Goal: Task Accomplishment & Management: Manage account settings

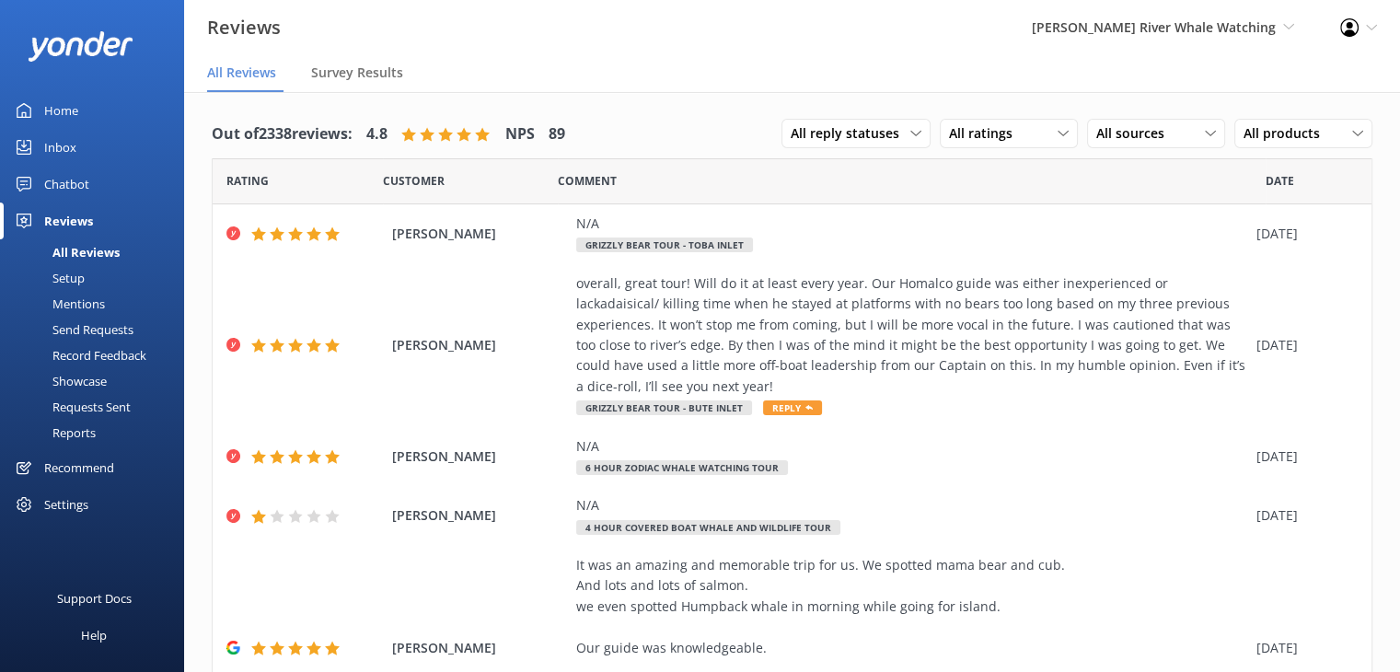
click at [70, 111] on div "Home" at bounding box center [61, 110] width 34 height 37
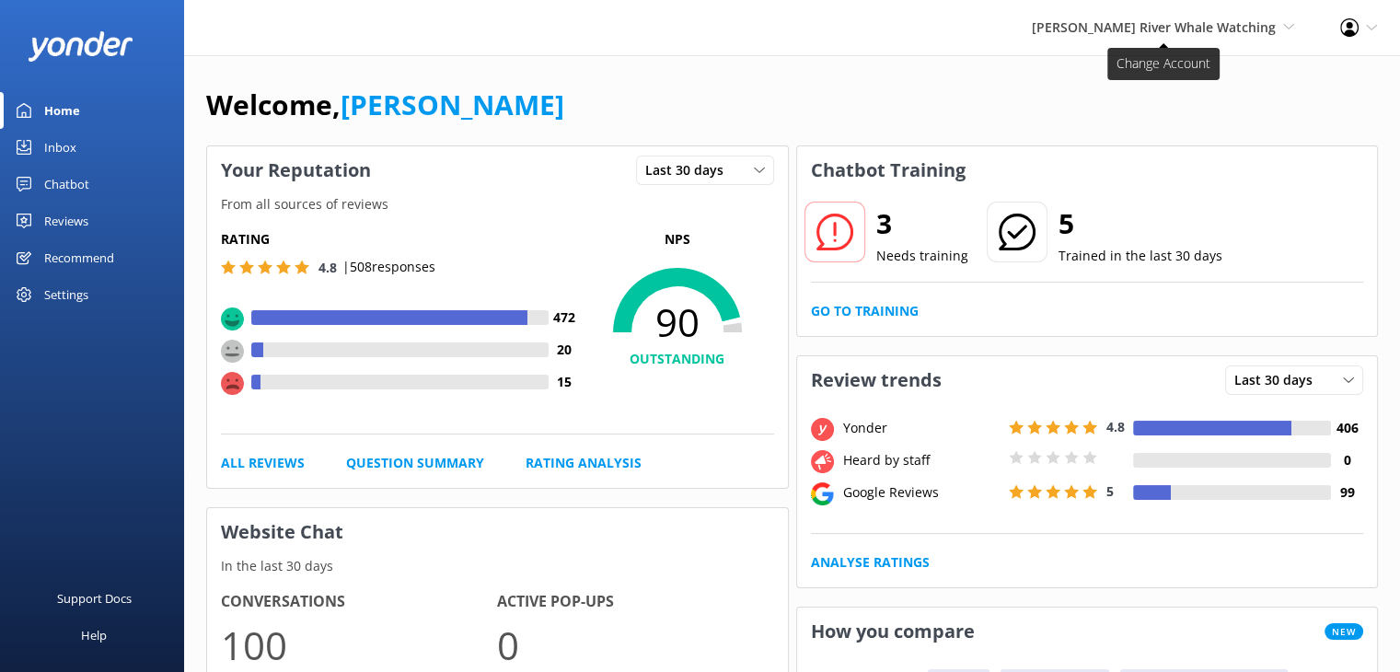
click at [1130, 37] on span "[PERSON_NAME] River Whale Watching Wildcoast Adventures [PERSON_NAME] River Wha…" at bounding box center [1163, 27] width 262 height 20
click at [1143, 64] on link "Wildcoast Adventures" at bounding box center [1226, 79] width 184 height 44
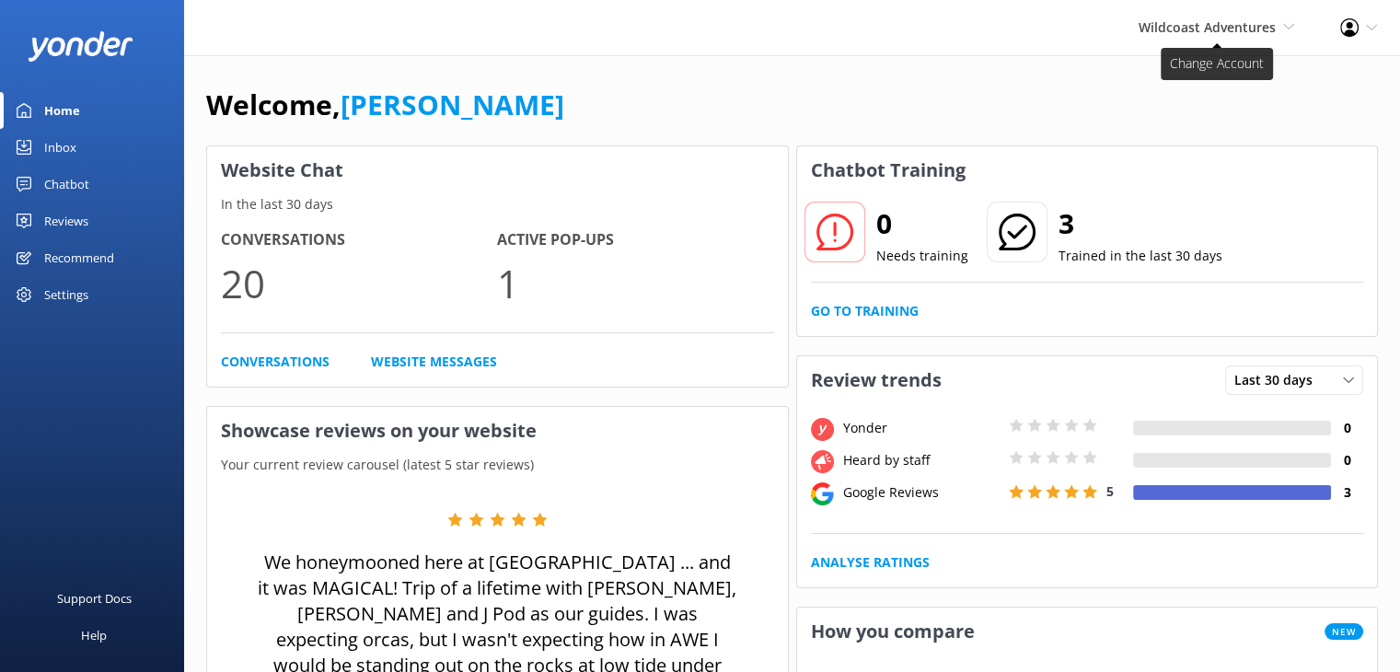
click at [1200, 31] on span "Wildcoast Adventures" at bounding box center [1207, 26] width 137 height 17
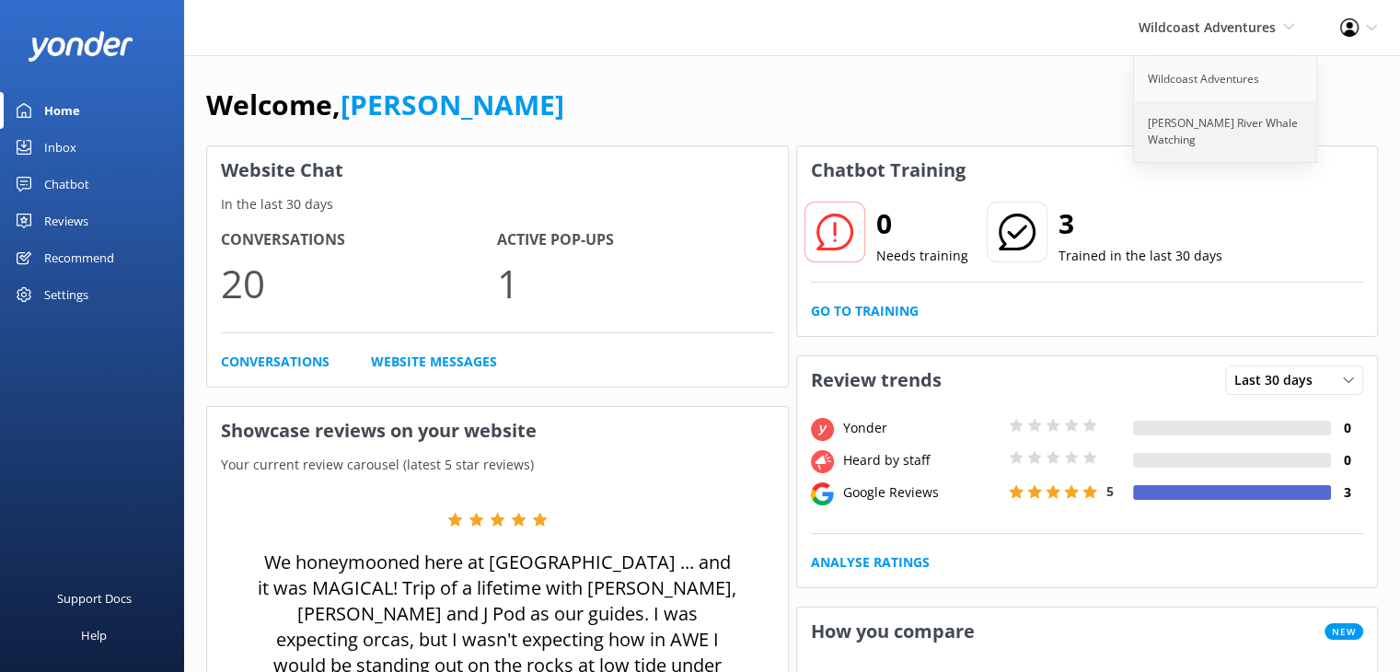
click at [1206, 126] on link "[PERSON_NAME] River Whale Watching" at bounding box center [1226, 131] width 184 height 61
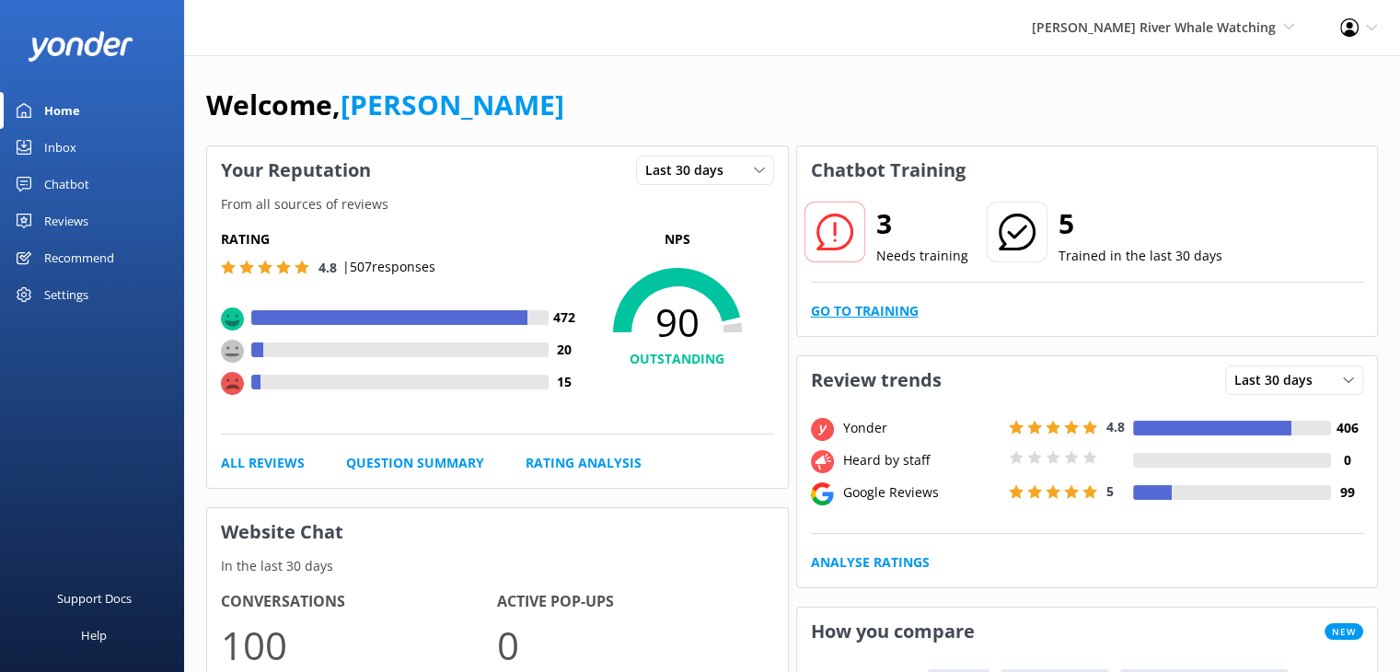
click at [866, 313] on link "Go to Training" at bounding box center [865, 311] width 108 height 20
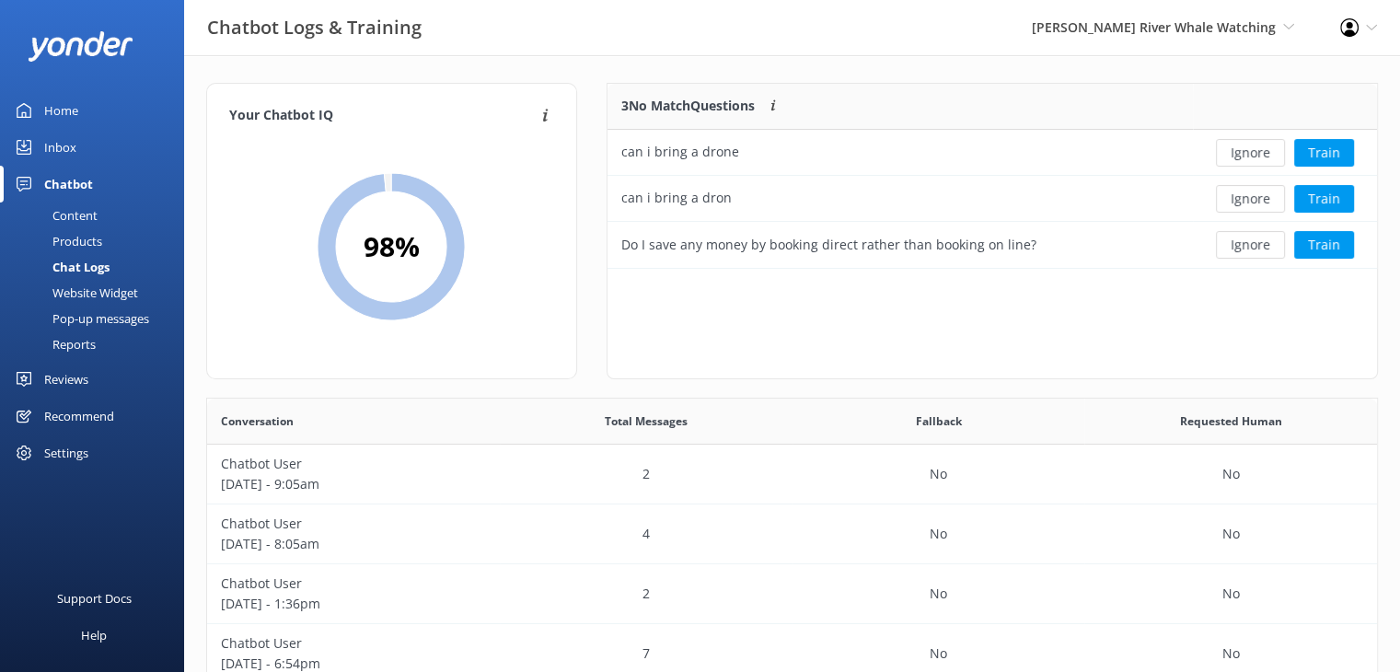
click at [64, 460] on div "Settings" at bounding box center [66, 452] width 44 height 37
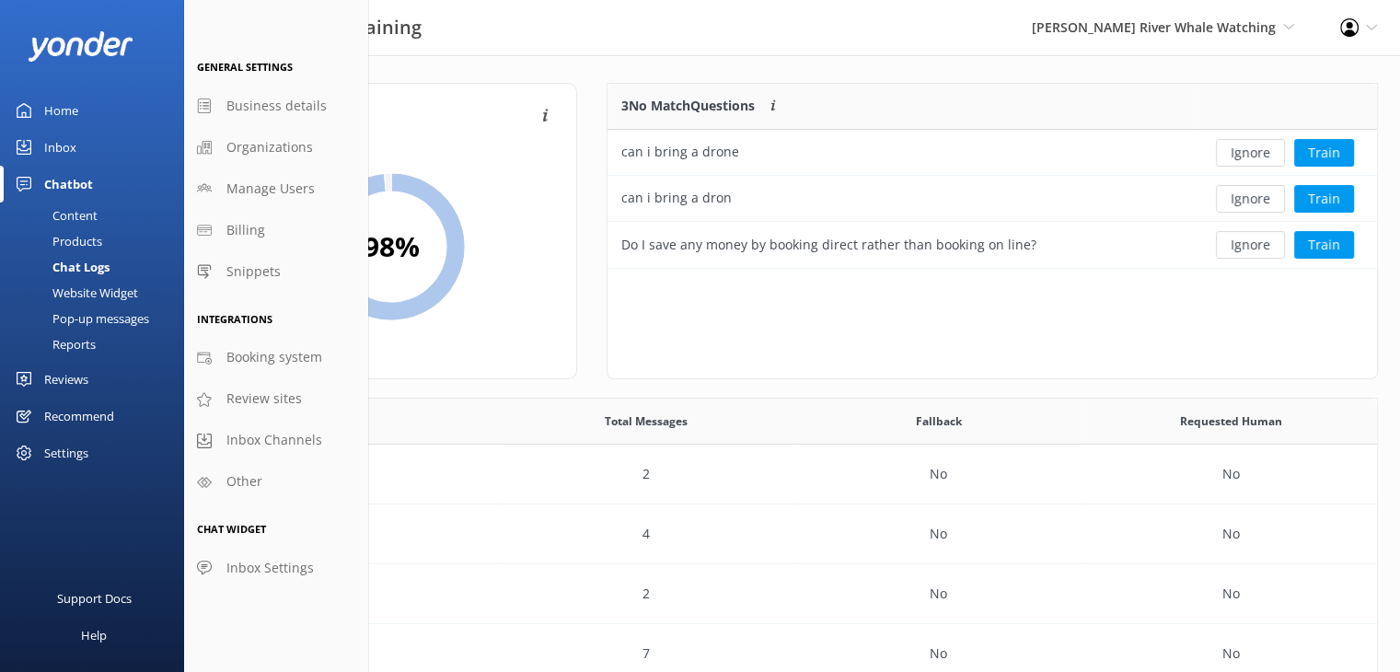
click at [117, 537] on div "Support Docs Help" at bounding box center [92, 581] width 184 height 182
click at [1360, 32] on div "Profile Settings Logout" at bounding box center [1358, 27] width 83 height 55
click at [1272, 81] on link "Profile Settings" at bounding box center [1309, 80] width 184 height 46
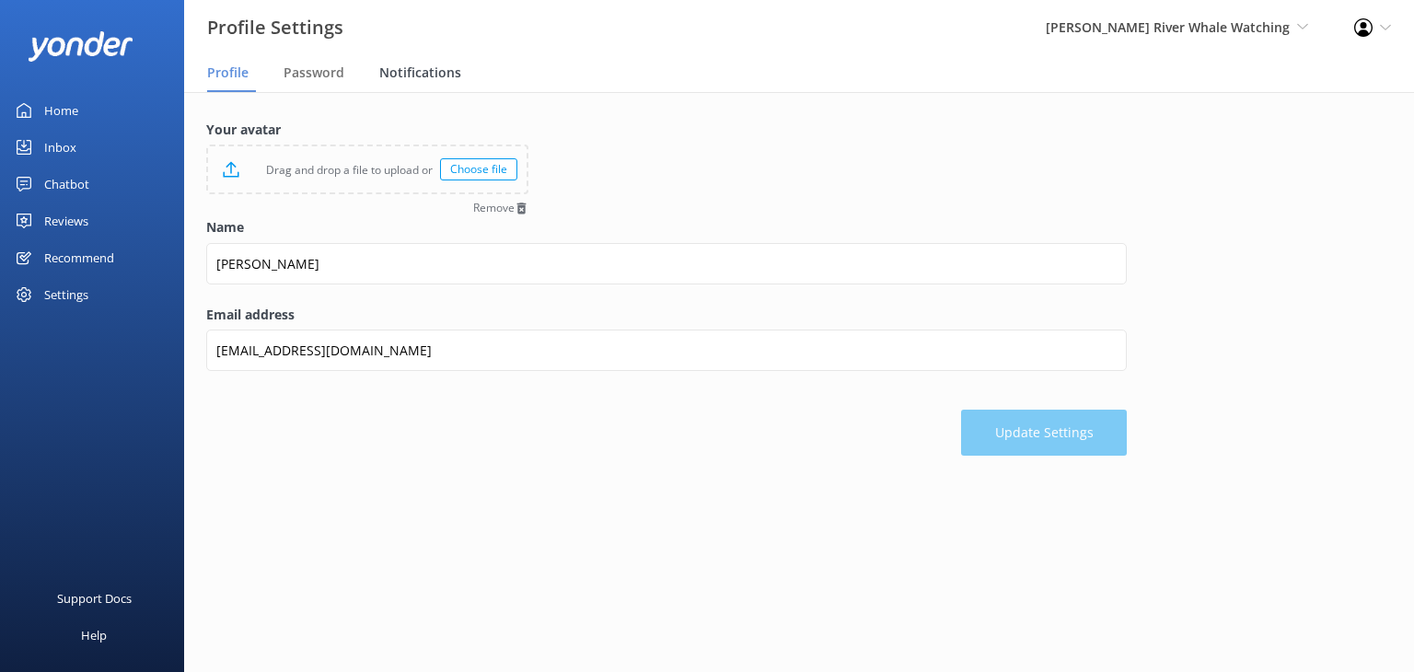
click at [396, 59] on div "Notifications" at bounding box center [423, 73] width 89 height 37
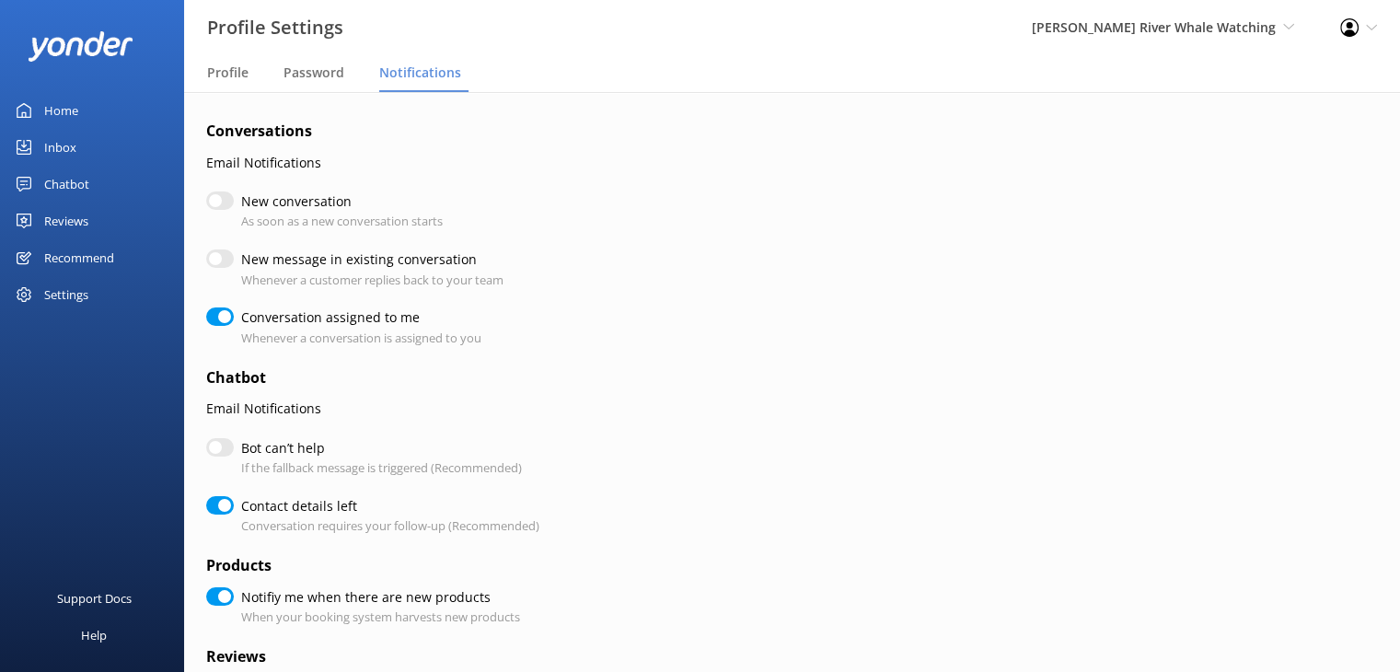
checkbox input "true"
click at [236, 62] on div "Profile" at bounding box center [231, 73] width 49 height 37
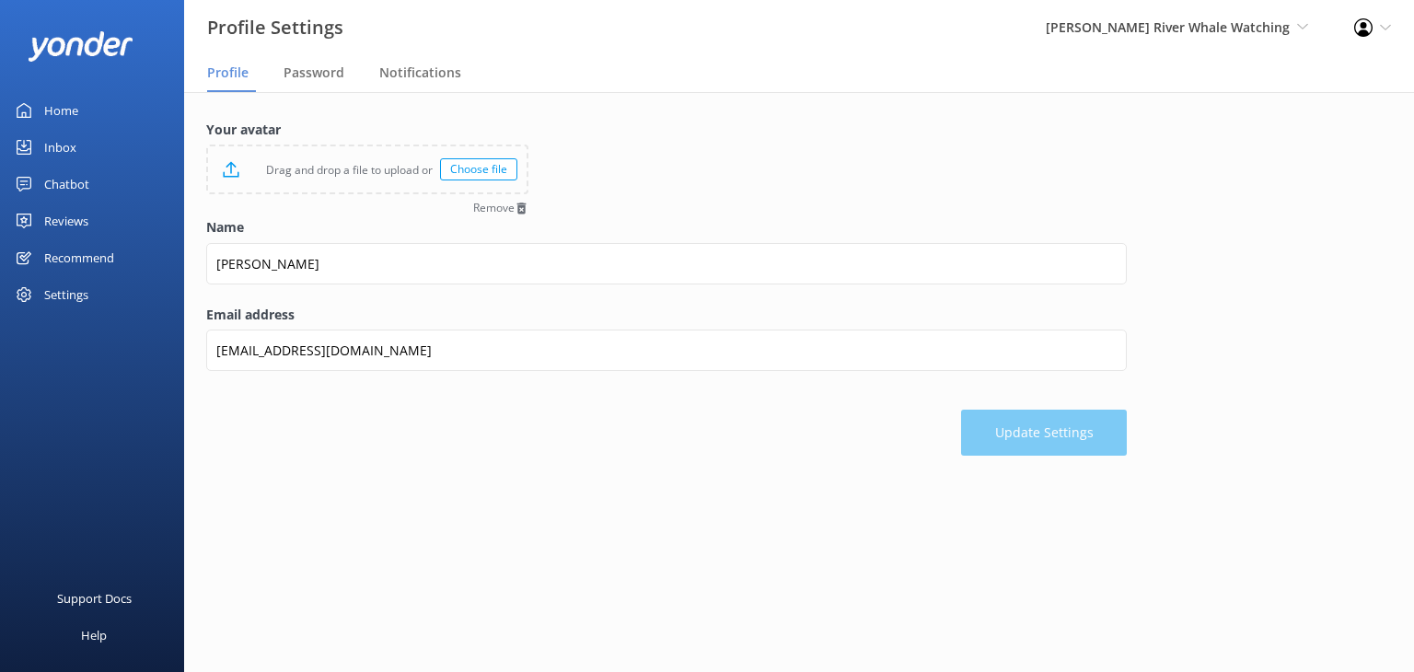
click at [64, 108] on div "Home" at bounding box center [61, 110] width 34 height 37
